Goal: Task Accomplishment & Management: Use online tool/utility

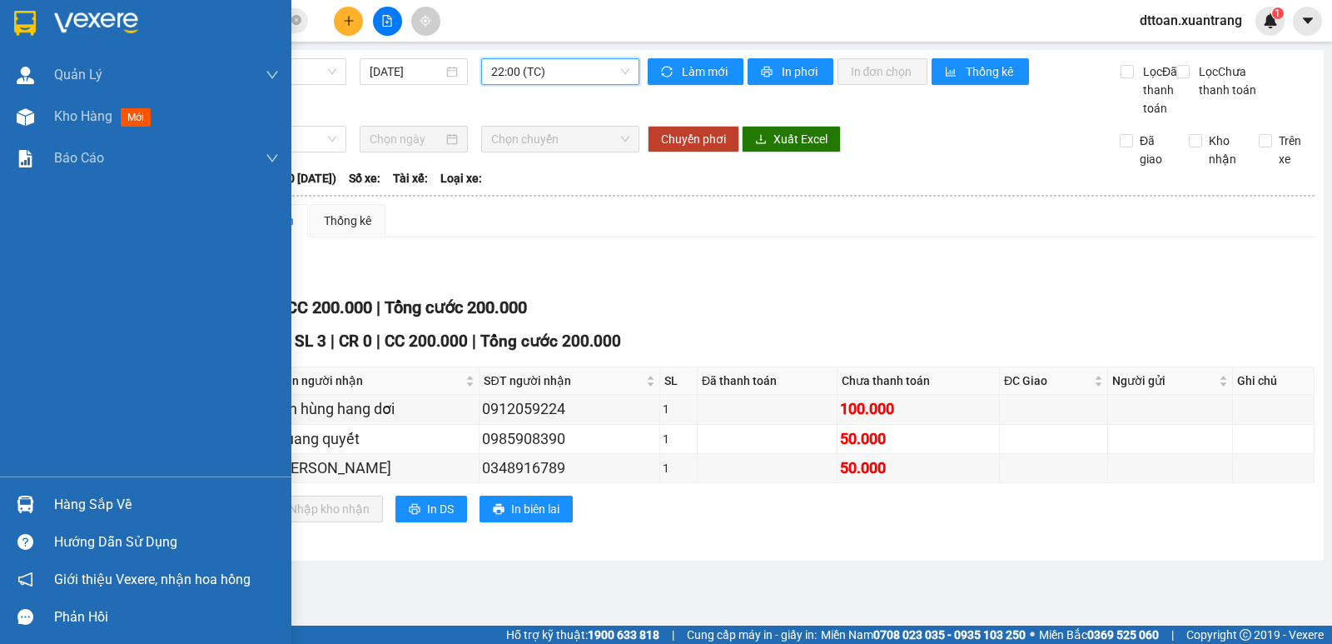
click at [82, 6] on div at bounding box center [145, 27] width 291 height 54
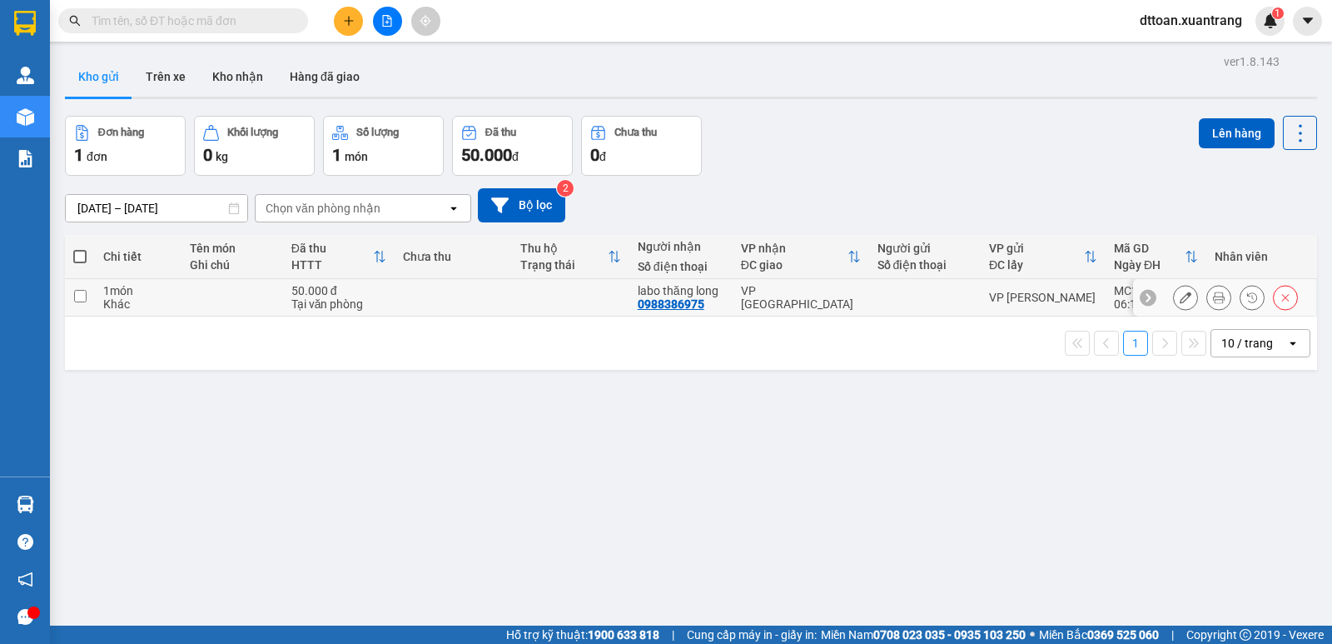
click at [413, 296] on td at bounding box center [453, 297] width 117 height 37
checkbox input "true"
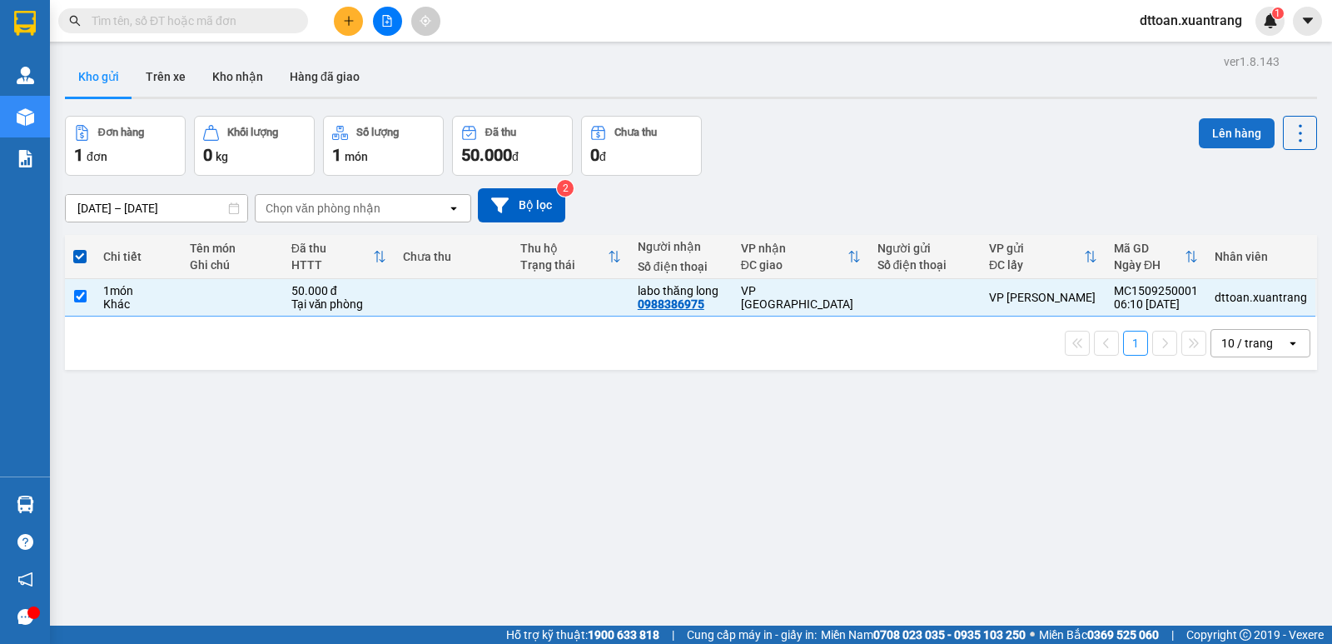
click at [1229, 122] on button "Lên hàng" at bounding box center [1237, 133] width 76 height 30
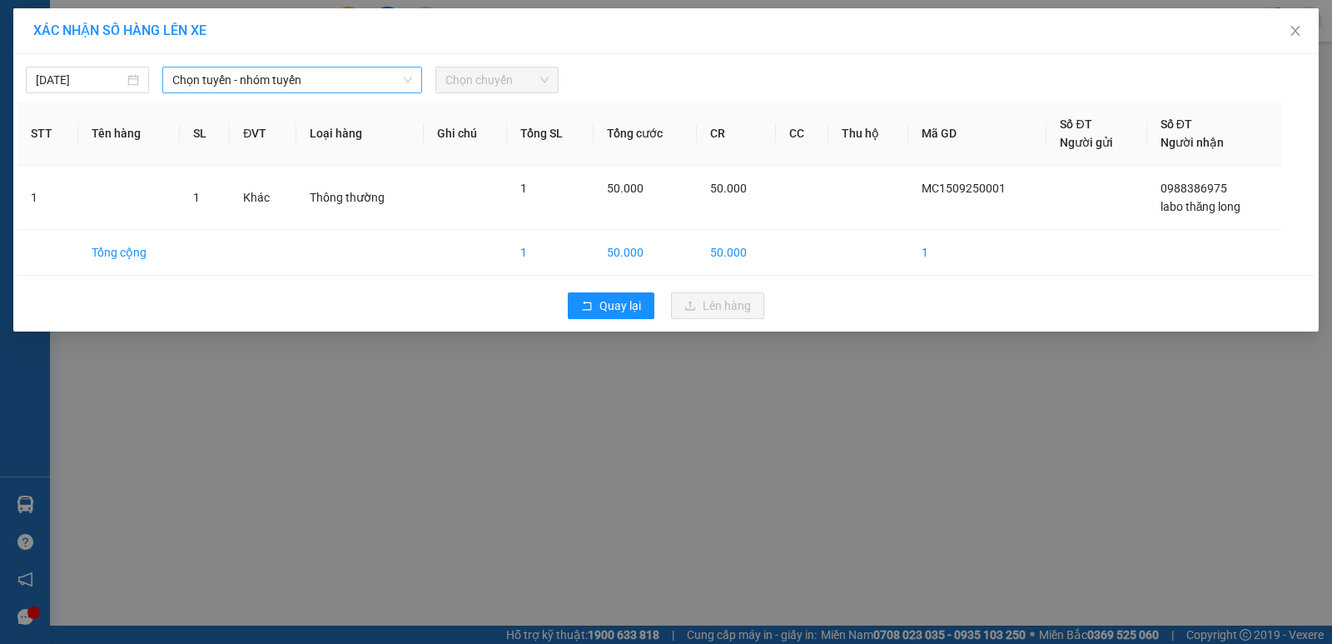
click at [246, 75] on span "Chọn tuyến - nhóm tuyến" at bounding box center [292, 79] width 240 height 25
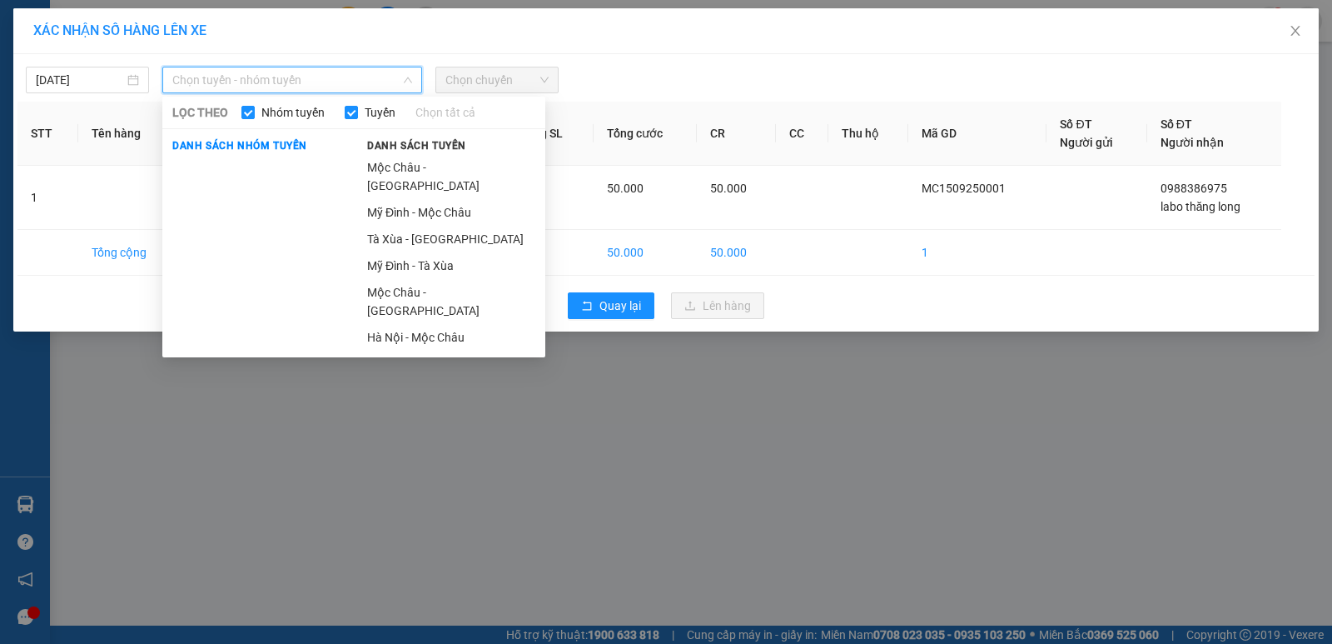
click at [407, 281] on li "Mộc Châu - Hà Nội" at bounding box center [451, 301] width 188 height 45
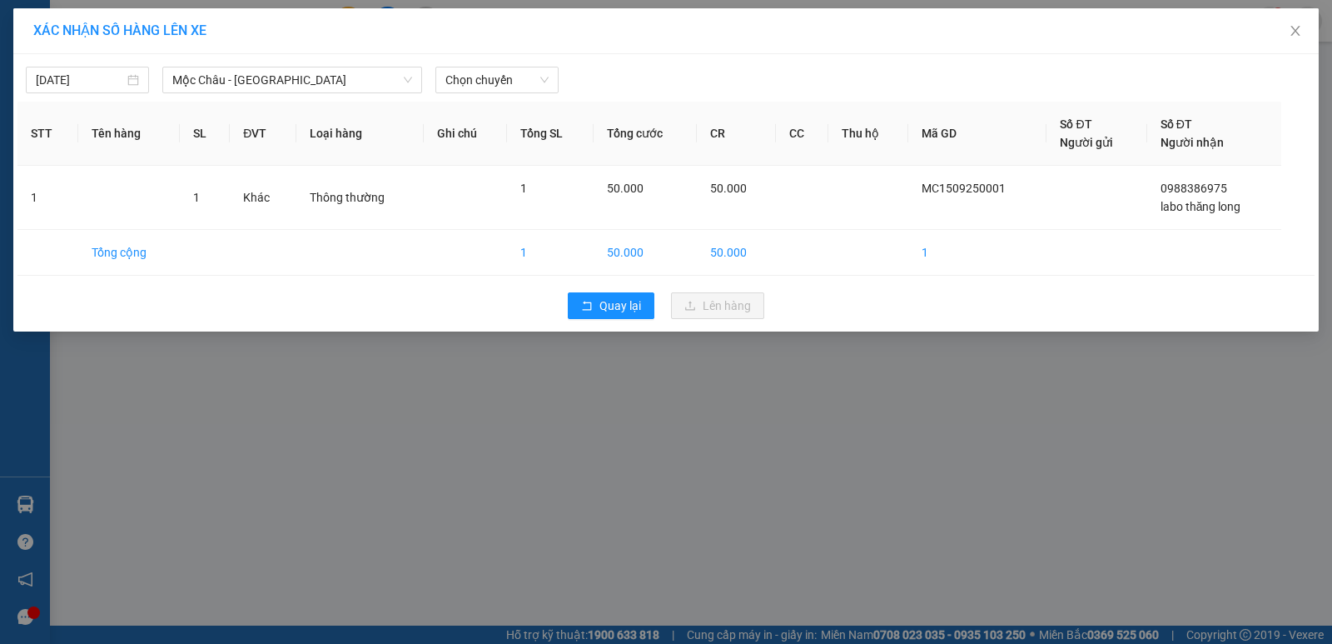
click at [506, 95] on div "15/09/2025 Mộc Châu - Hà Nội LỌC THEO Nhóm tuyến Tuyến Chọn tất cả Danh sách nh…" at bounding box center [666, 192] width 1306 height 277
click at [505, 83] on span "Chọn chuyến" at bounding box center [496, 79] width 103 height 25
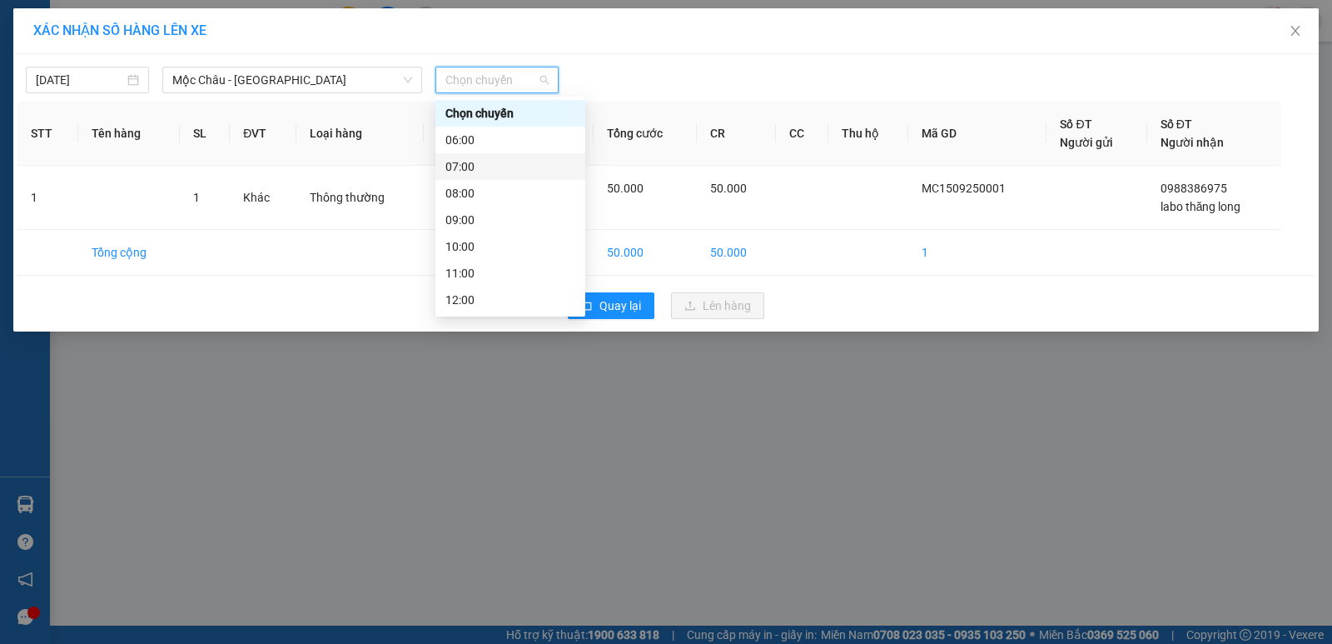
click at [474, 164] on div "07:00" at bounding box center [510, 166] width 130 height 18
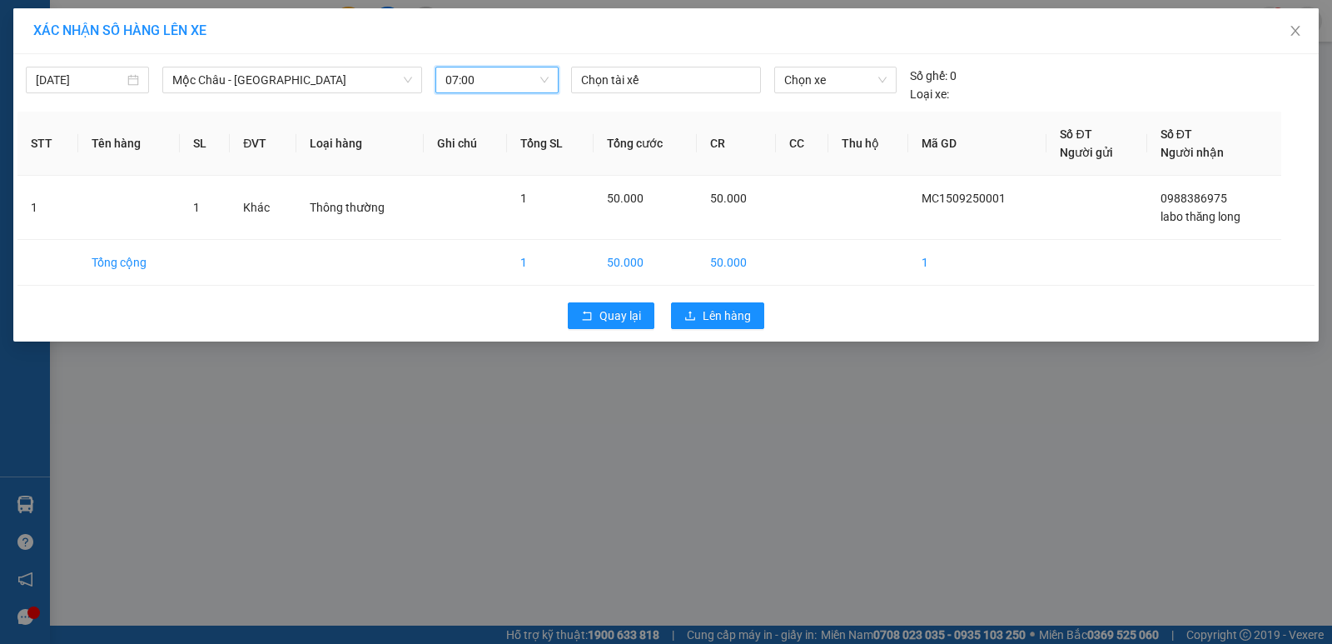
click at [701, 300] on div "Quay lại Lên hàng" at bounding box center [665, 315] width 1297 height 43
click at [695, 310] on icon "upload" at bounding box center [690, 316] width 12 height 12
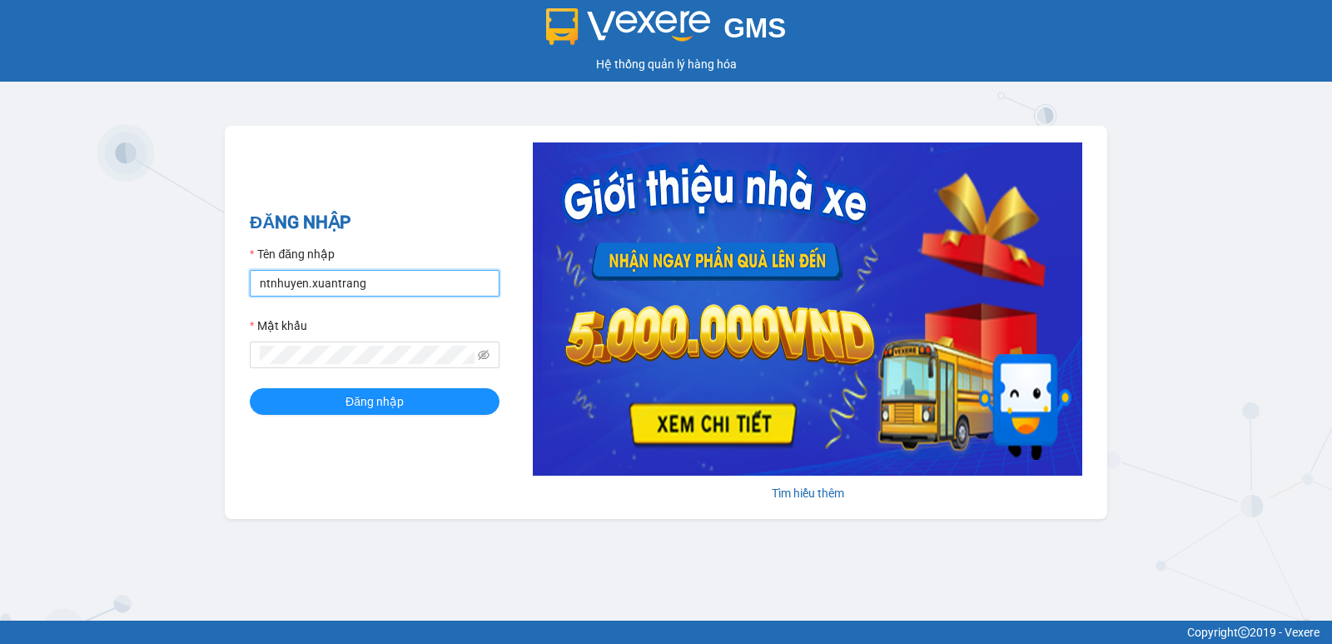
drag, startPoint x: 374, startPoint y: 286, endPoint x: 193, endPoint y: 296, distance: 180.9
click at [192, 296] on div "GMS Hệ thống quản lý hàng hóa ĐĂNG NHẬP Tên đăng nhập ntnhuyen.xuantrang Mật kh…" at bounding box center [666, 310] width 1332 height 620
type input "hbngoc.xuantrang"
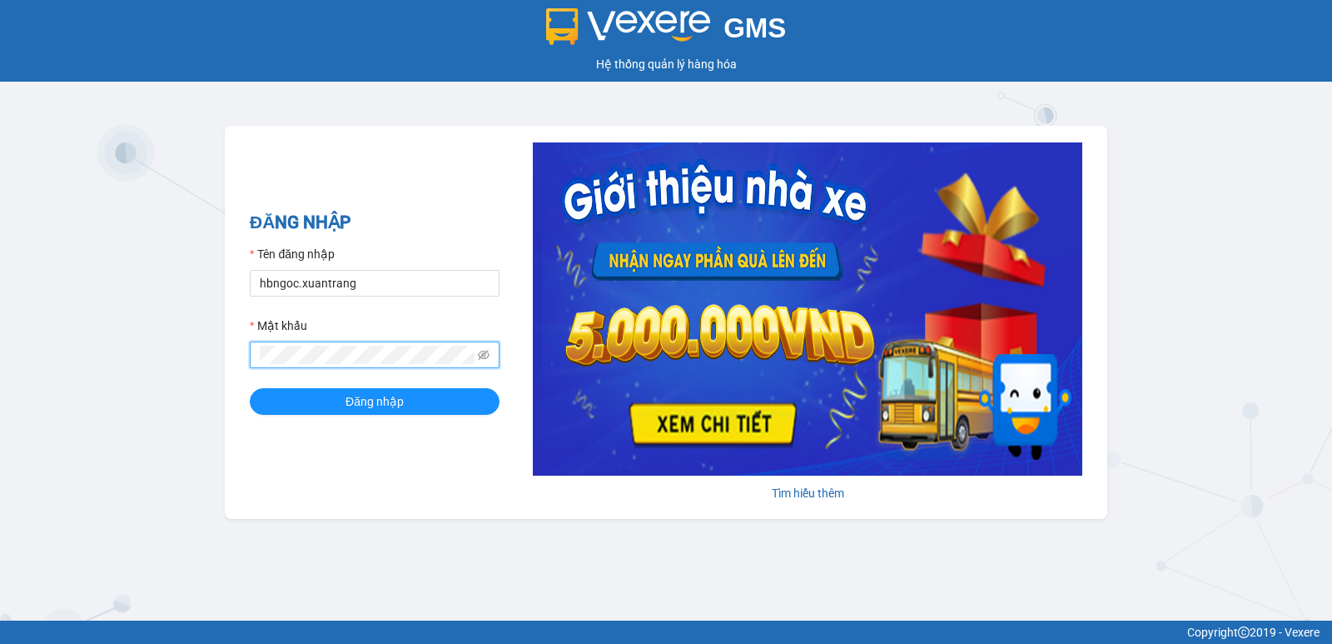
click at [39, 368] on div "GMS Hệ thống quản lý hàng hóa ĐĂNG NHẬP Tên đăng nhập hbngoc.xuantrang Mật khẩu…" at bounding box center [666, 310] width 1332 height 620
click at [250, 388] on button "Đăng nhập" at bounding box center [375, 401] width 250 height 27
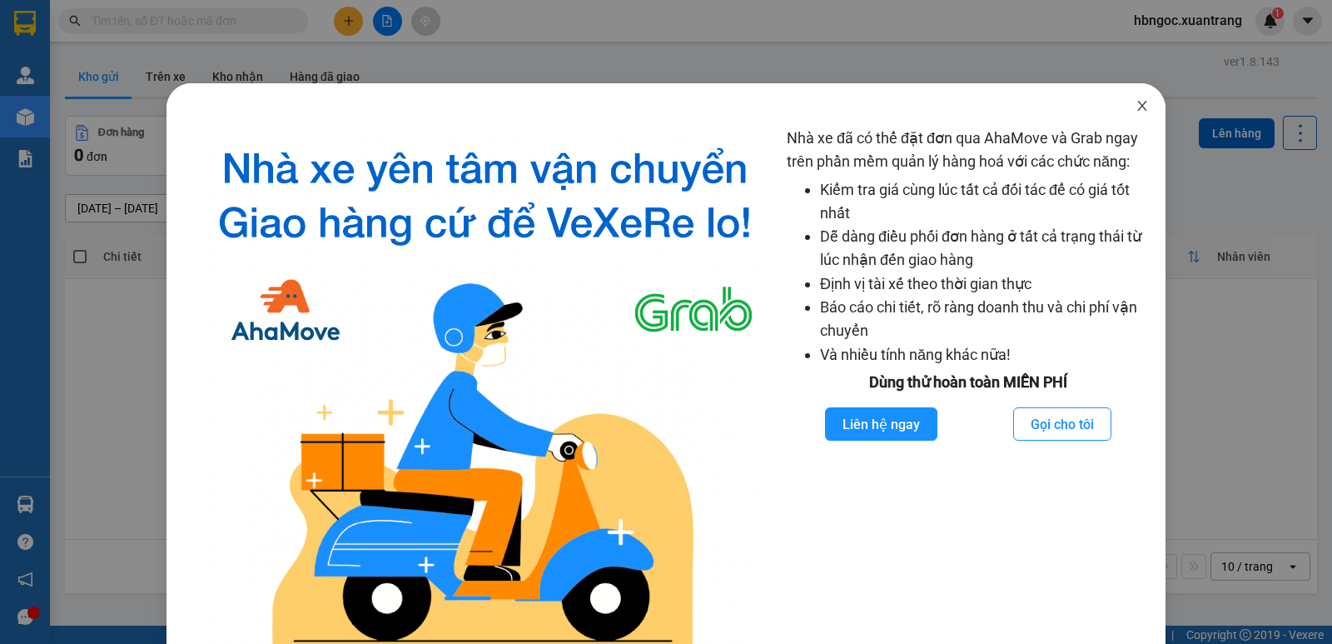
click at [1137, 110] on icon "close" at bounding box center [1141, 106] width 9 height 10
